Goal: Check status: Check status

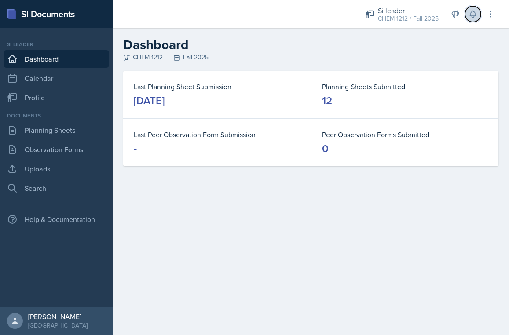
click at [470, 12] on icon at bounding box center [472, 14] width 9 height 9
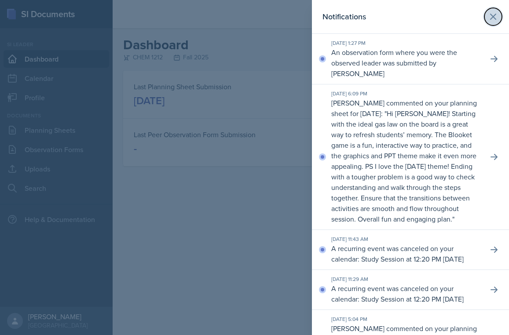
click at [498, 13] on button at bounding box center [493, 17] width 18 height 18
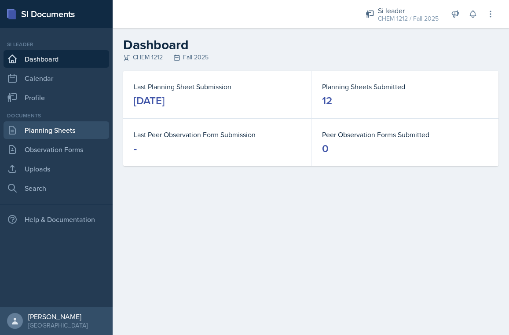
click at [56, 131] on link "Planning Sheets" at bounding box center [57, 130] width 106 height 18
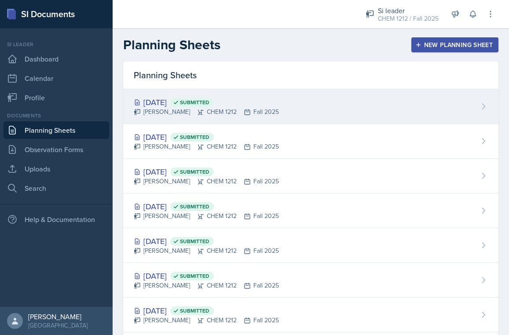
click at [299, 102] on div "[DATE] Submitted [PERSON_NAME] CHEM 1212 Fall 2025" at bounding box center [310, 106] width 375 height 35
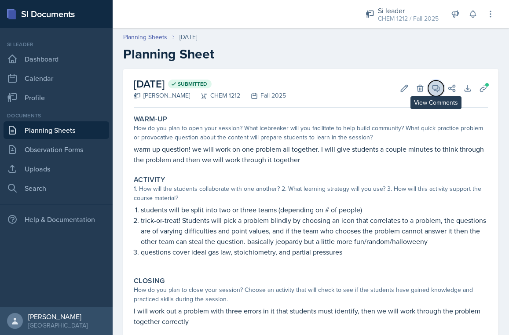
click at [438, 85] on span at bounding box center [439, 85] width 4 height 4
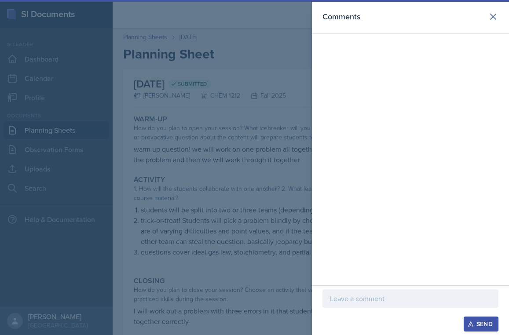
click at [499, 10] on header "Comments" at bounding box center [410, 17] width 197 height 34
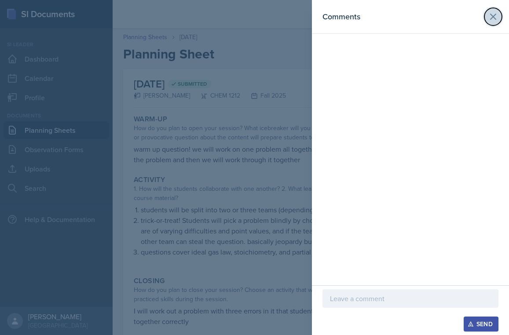
click at [492, 14] on icon at bounding box center [493, 16] width 11 height 11
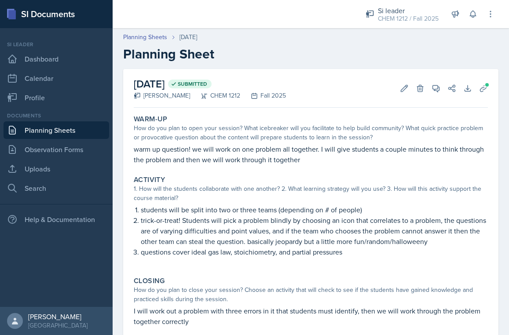
click at [38, 135] on link "Planning Sheets" at bounding box center [57, 130] width 106 height 18
